Goal: Information Seeking & Learning: Find specific fact

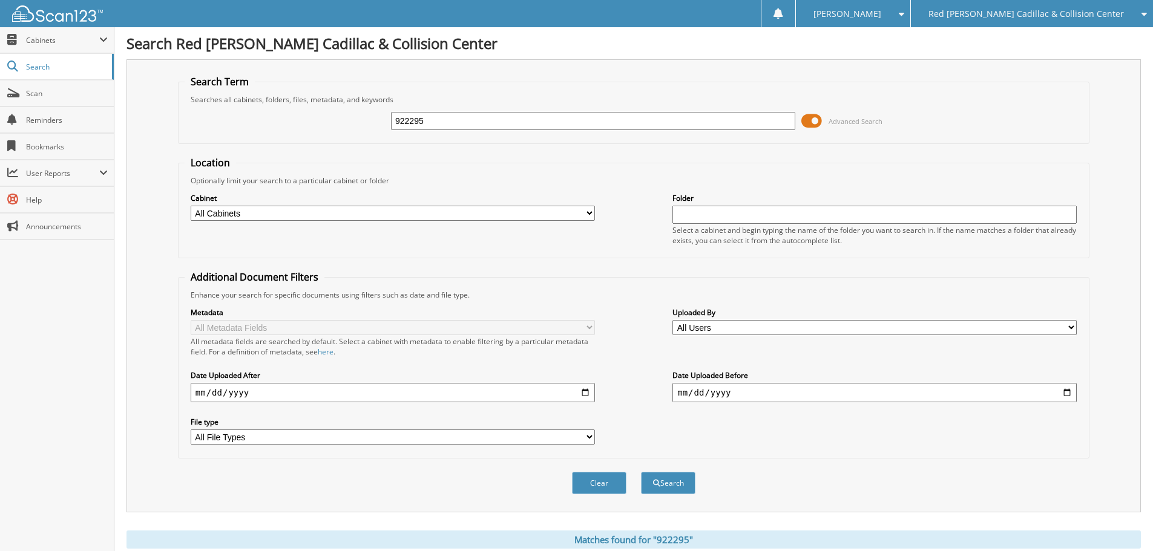
click at [601, 117] on input "922295" at bounding box center [593, 121] width 404 height 18
type input "256405"
click at [641, 472] on button "Search" at bounding box center [668, 483] width 54 height 22
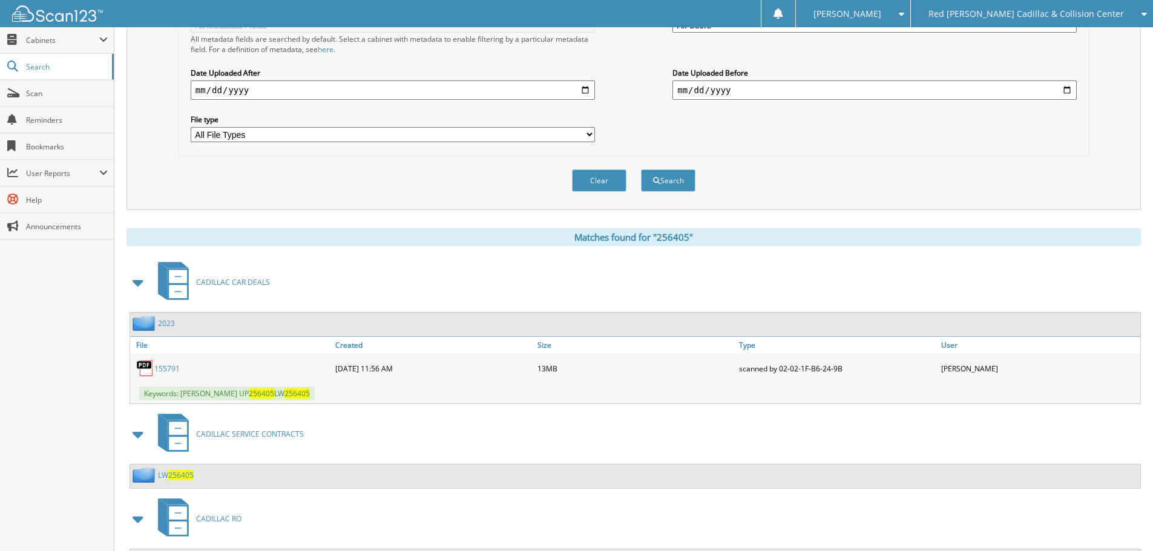
scroll to position [545, 0]
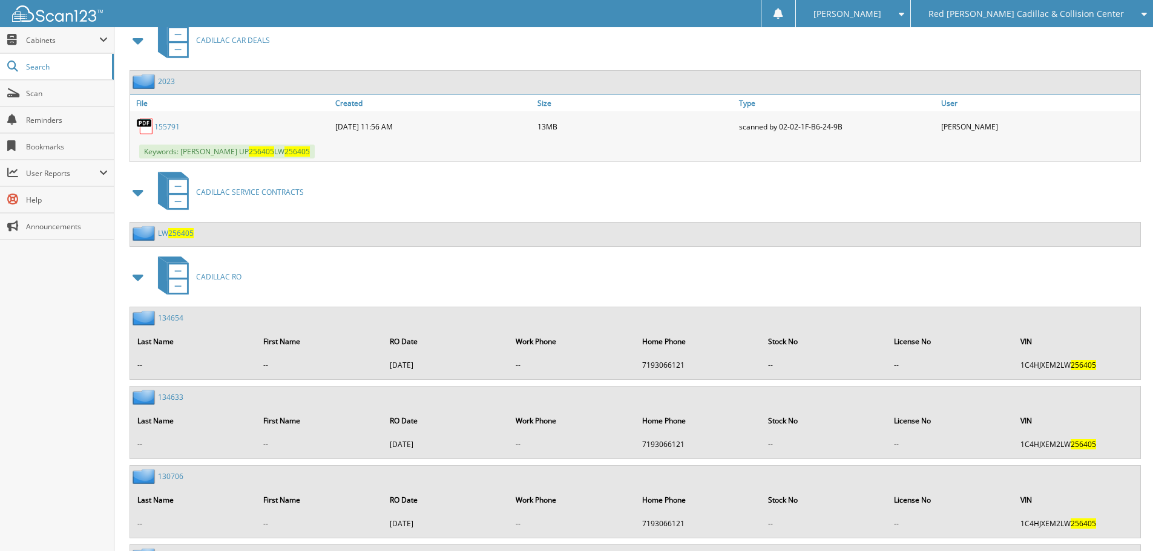
click at [166, 124] on link "155791" at bounding box center [166, 127] width 25 height 10
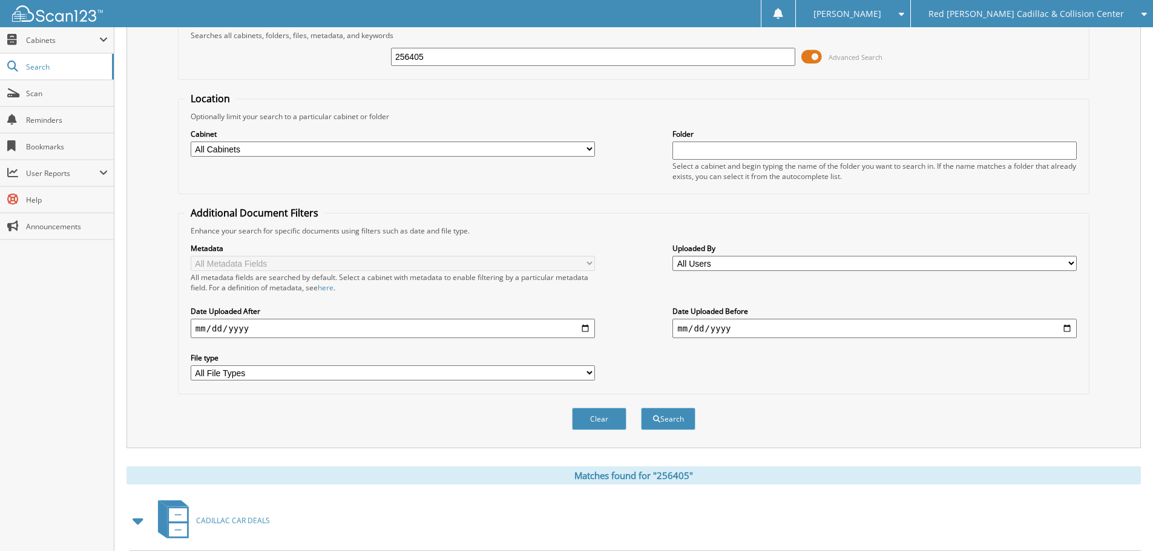
scroll to position [0, 0]
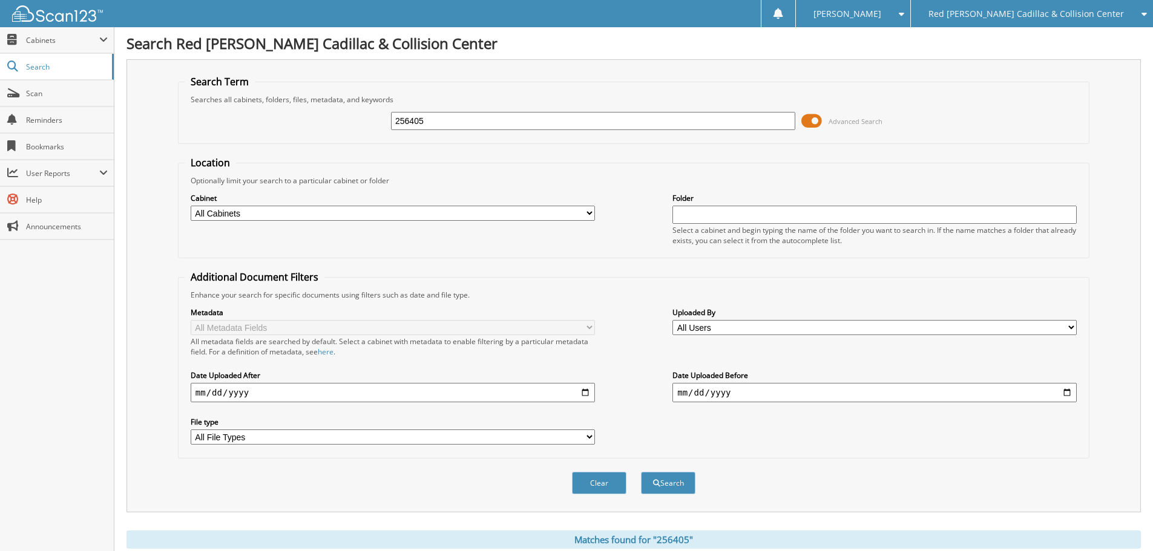
click at [539, 128] on input "256405" at bounding box center [593, 121] width 404 height 18
type input "Y15882"
click at [641, 472] on button "Search" at bounding box center [668, 483] width 54 height 22
click at [496, 129] on input "Y15882" at bounding box center [593, 121] width 404 height 18
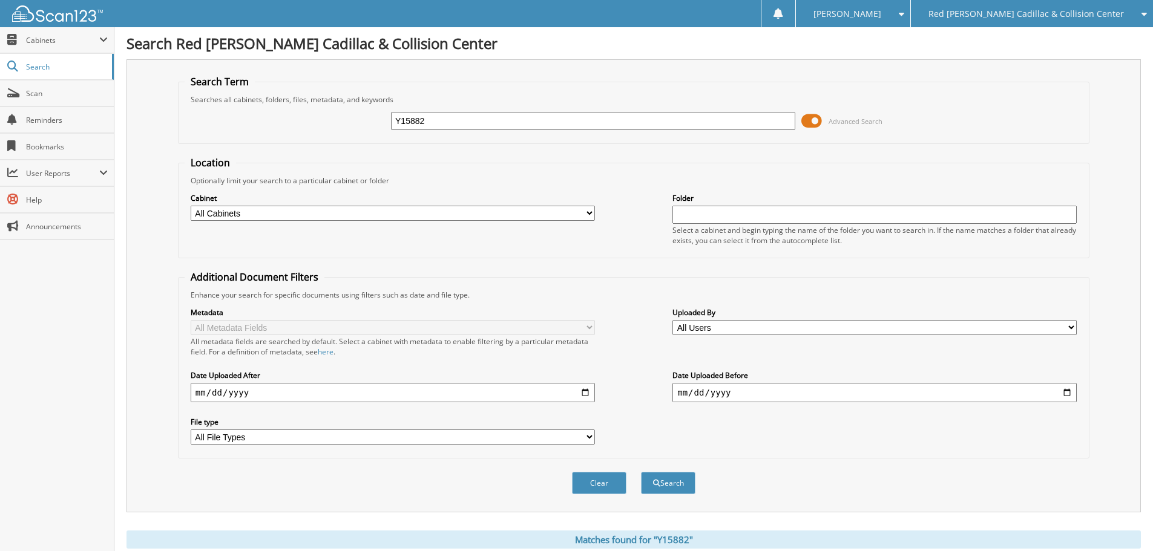
click at [496, 129] on input "Y15882" at bounding box center [593, 121] width 404 height 18
click at [1007, 6] on div "Red [PERSON_NAME] Cadillac & Collision Center" at bounding box center [1032, 13] width 230 height 27
click at [1011, 33] on link "Jaguar Land Rover [US_STATE][GEOGRAPHIC_DATA]" at bounding box center [1032, 37] width 242 height 21
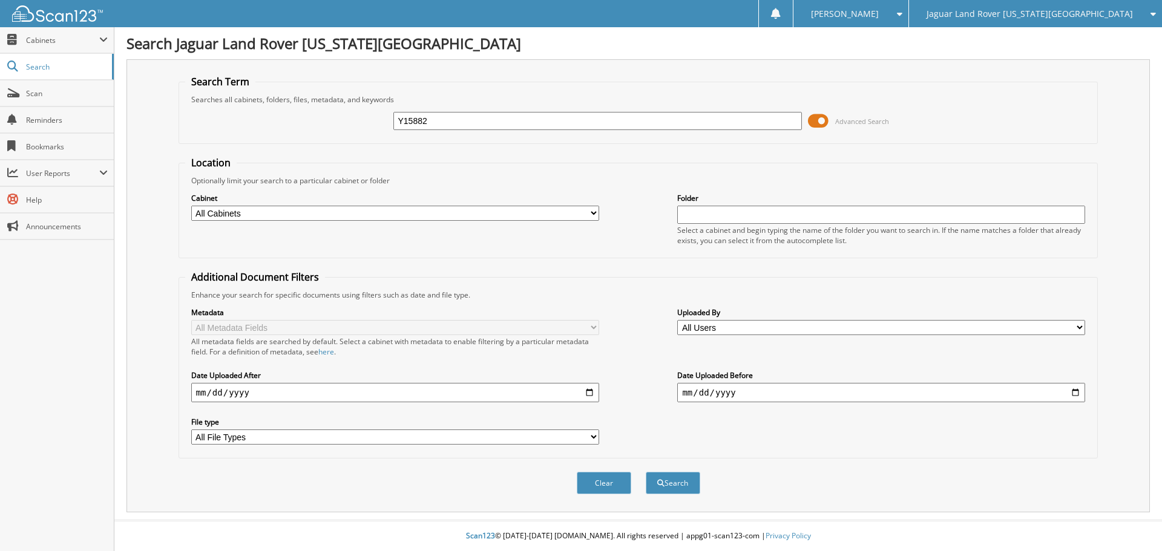
type input "Y15882"
click at [686, 505] on div "Clear Search" at bounding box center [639, 483] width 920 height 49
click at [689, 484] on button "Search" at bounding box center [673, 483] width 54 height 22
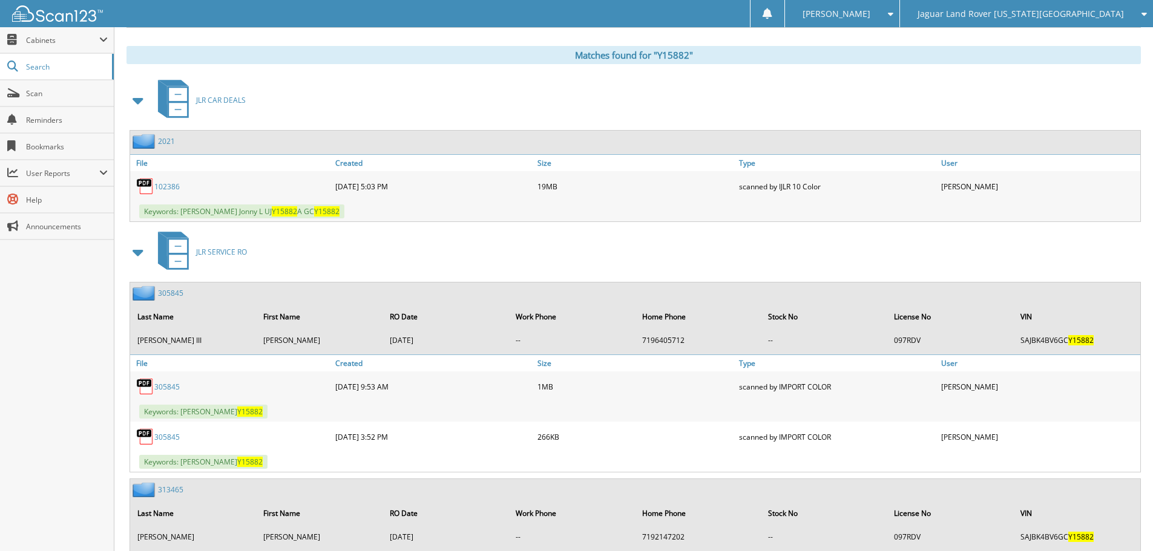
scroll to position [484, 0]
click at [179, 186] on link "102386" at bounding box center [166, 187] width 25 height 10
click at [632, 210] on div "Keywords: Martinez Jr. Jonny L UJ Y15882 A GC Y15882" at bounding box center [635, 212] width 1010 height 20
click at [356, 116] on div "JLR CAR DEALS" at bounding box center [633, 101] width 1014 height 48
click at [179, 190] on link "102386" at bounding box center [166, 187] width 25 height 10
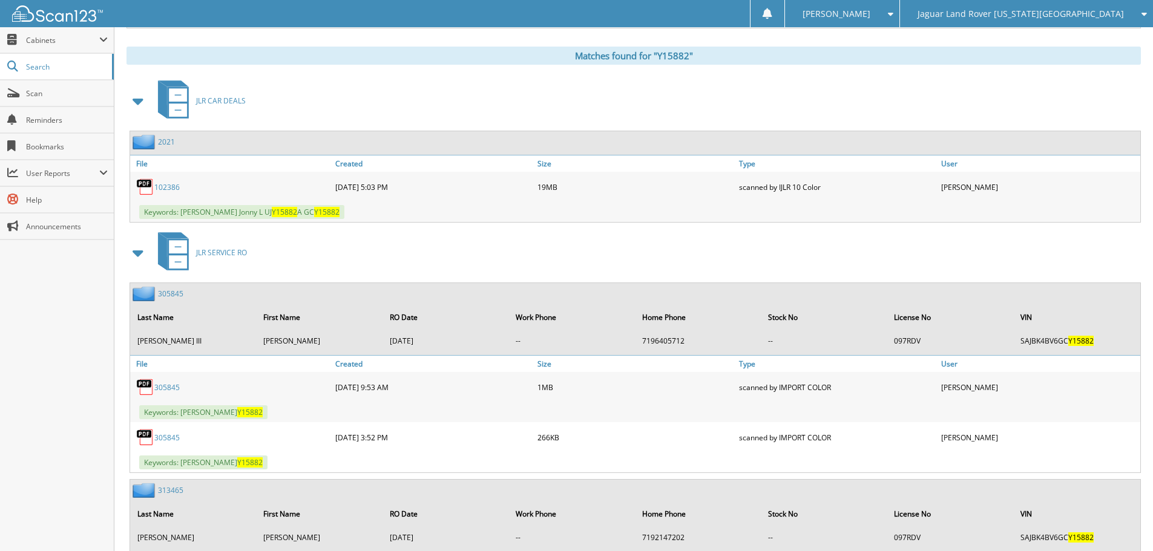
click at [869, 101] on div "JLR CAR DEALS" at bounding box center [633, 101] width 1014 height 48
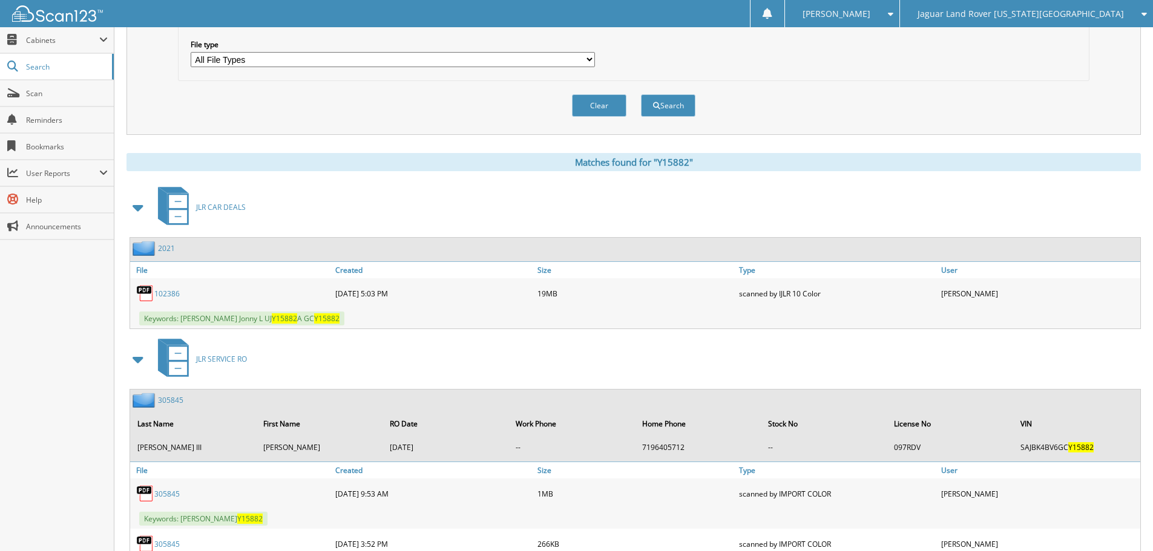
scroll to position [0, 0]
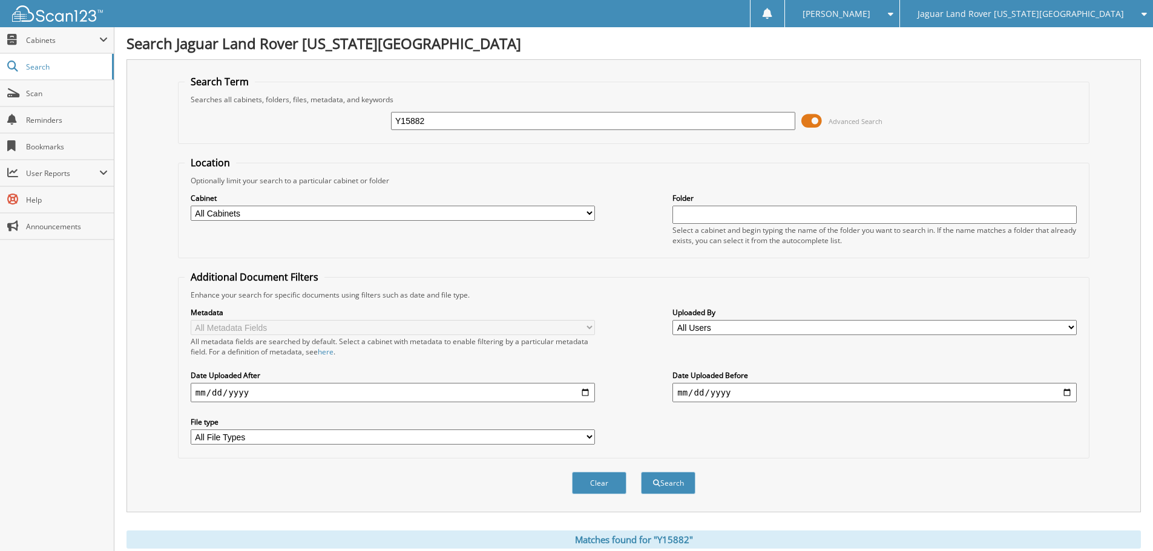
click at [558, 122] on input "Y15882" at bounding box center [593, 121] width 404 height 18
type input "039310"
click at [641, 472] on button "Search" at bounding box center [668, 483] width 54 height 22
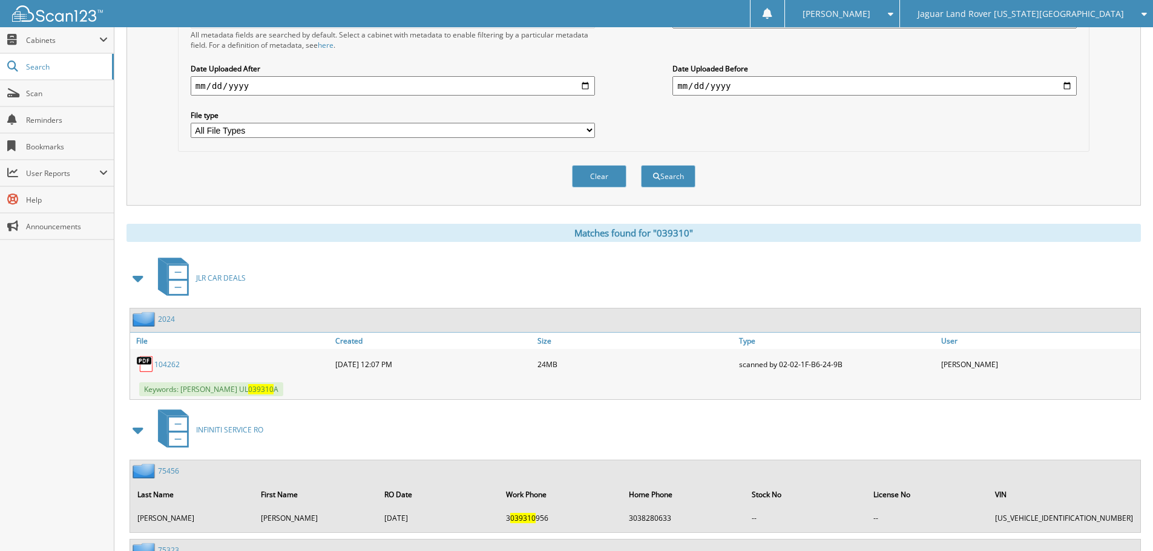
scroll to position [490, 0]
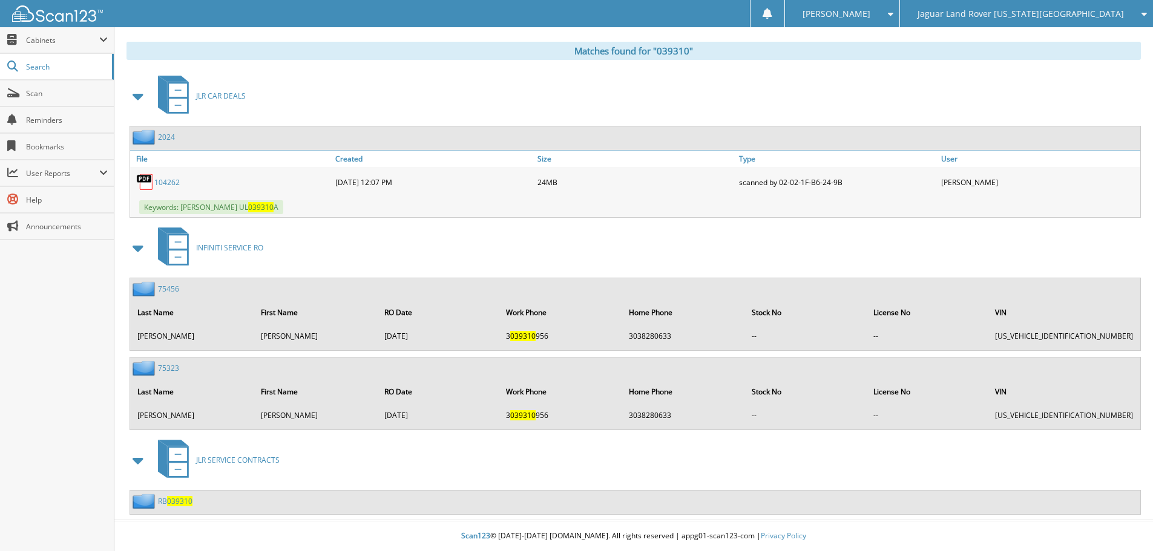
click at [182, 185] on div "104262" at bounding box center [231, 182] width 202 height 24
click at [179, 183] on link "104262" at bounding box center [166, 182] width 25 height 10
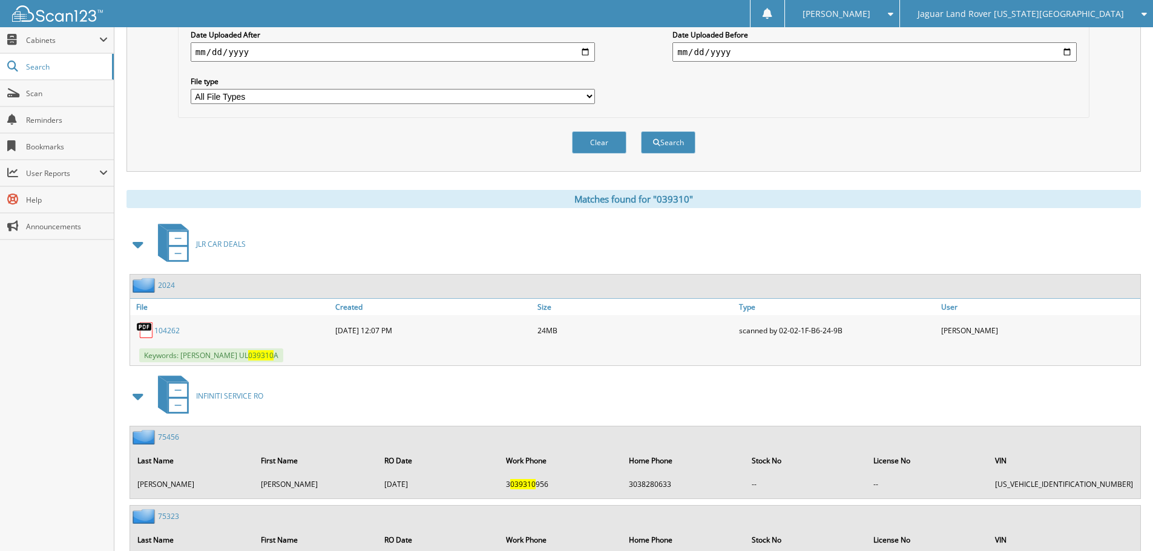
scroll to position [187, 0]
